Goal: Communication & Community: Answer question/provide support

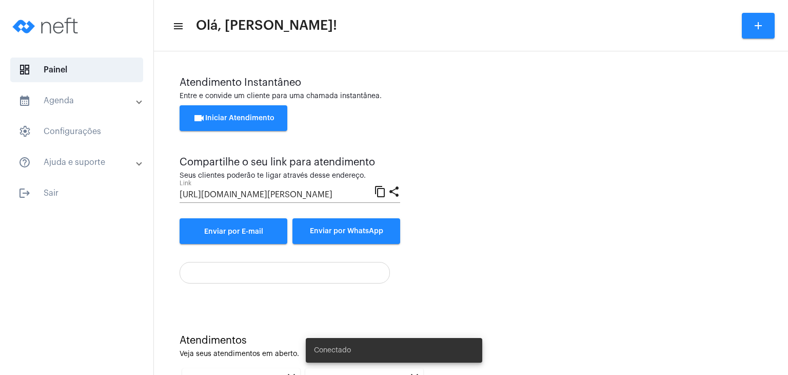
click at [261, 120] on span "videocam Iniciar Atendimento" at bounding box center [234, 117] width 82 height 7
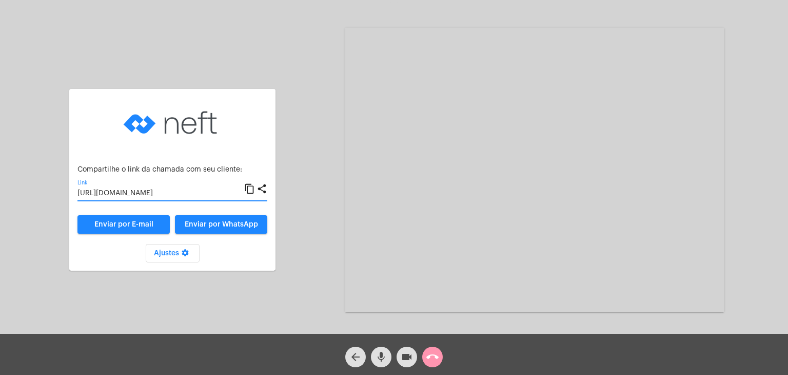
click at [122, 196] on input "[URL][DOMAIN_NAME]" at bounding box center [160, 193] width 167 height 8
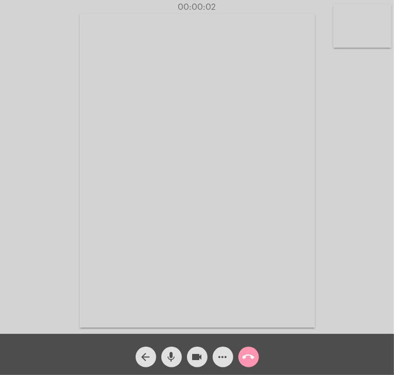
click at [383, 224] on div "Acessando Câmera e Microfone..." at bounding box center [196, 170] width 391 height 334
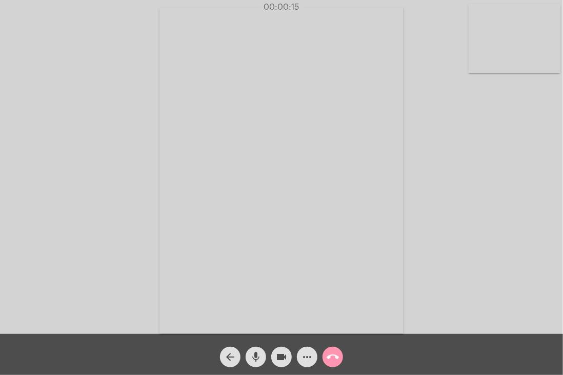
click at [513, 152] on div "Acessando Câmera e Microfone..." at bounding box center [281, 170] width 561 height 334
click at [520, 49] on video at bounding box center [515, 38] width 92 height 69
click at [473, 122] on video at bounding box center [348, 169] width 345 height 259
